Goal: Use online tool/utility: Utilize a website feature to perform a specific function

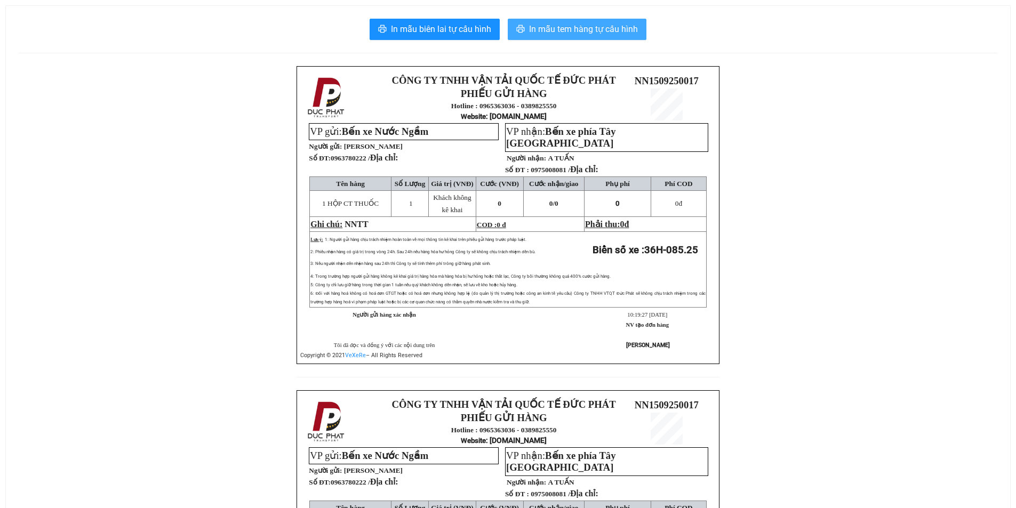
click at [548, 31] on span "In mẫu tem hàng tự cấu hình" at bounding box center [583, 28] width 109 height 13
click at [592, 32] on span "In mẫu tem hàng tự cấu hình" at bounding box center [583, 28] width 109 height 13
click at [601, 30] on span "In mẫu tem hàng tự cấu hình" at bounding box center [583, 28] width 109 height 13
click at [562, 26] on span "In mẫu tem hàng tự cấu hình" at bounding box center [583, 28] width 109 height 13
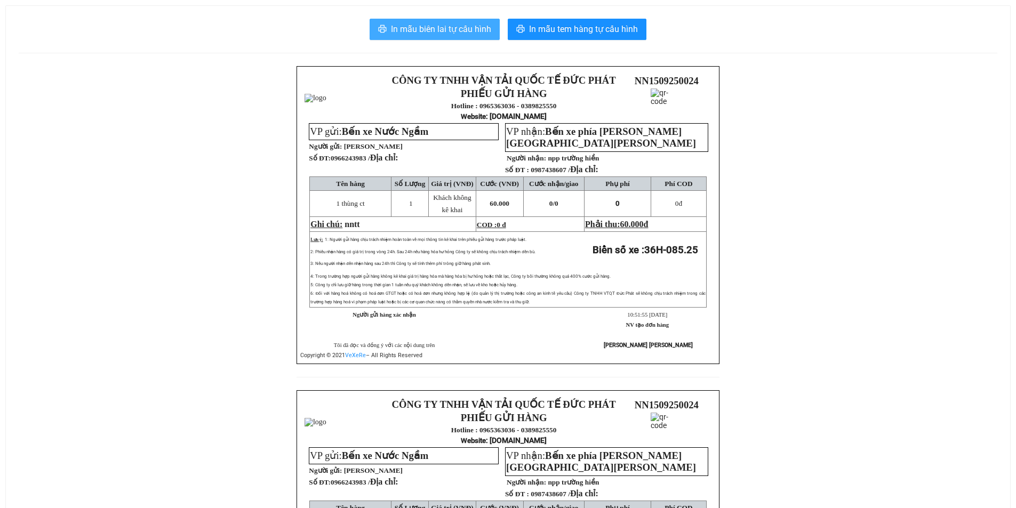
click at [412, 28] on span "In mẫu biên lai tự cấu hình" at bounding box center [441, 28] width 100 height 13
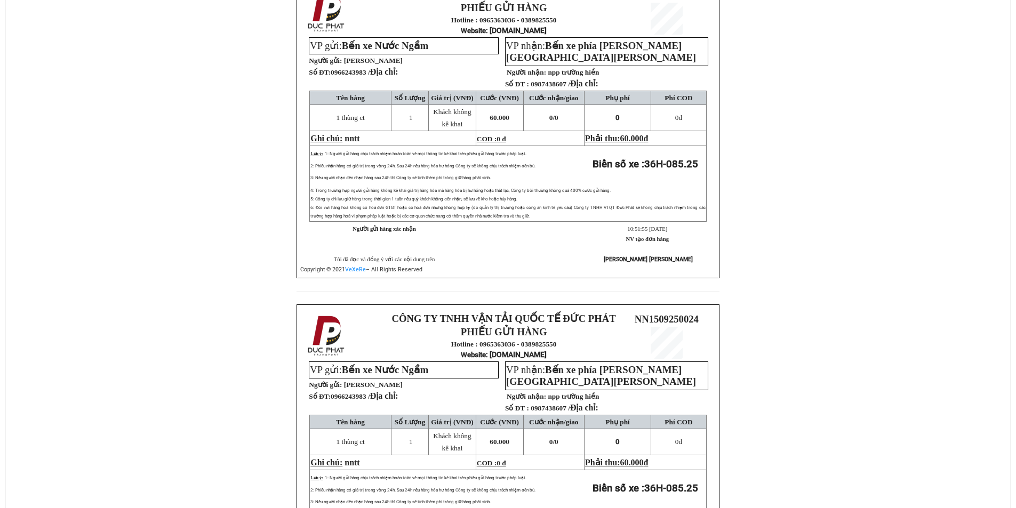
scroll to position [107, 0]
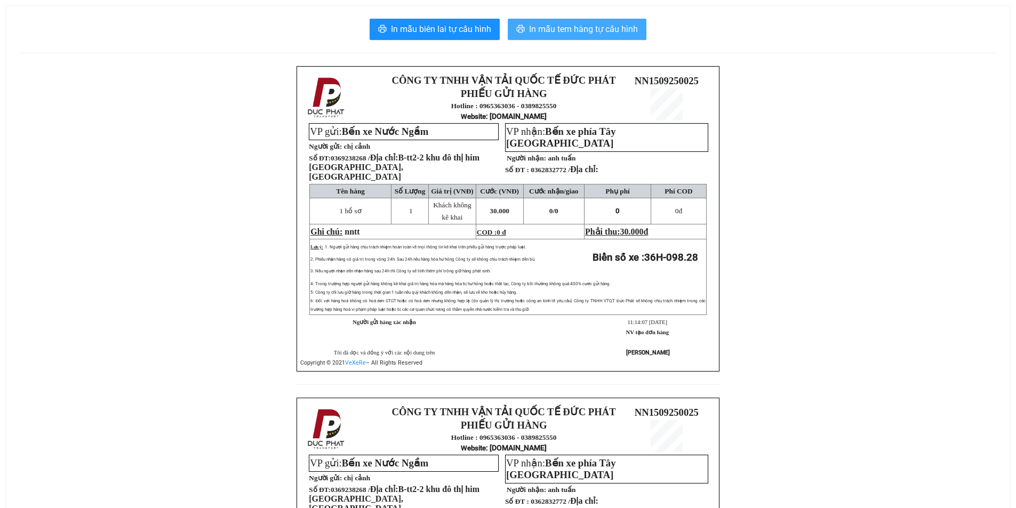
click at [565, 33] on span "In mẫu tem hàng tự cấu hình" at bounding box center [583, 28] width 109 height 13
